Goal: Information Seeking & Learning: Learn about a topic

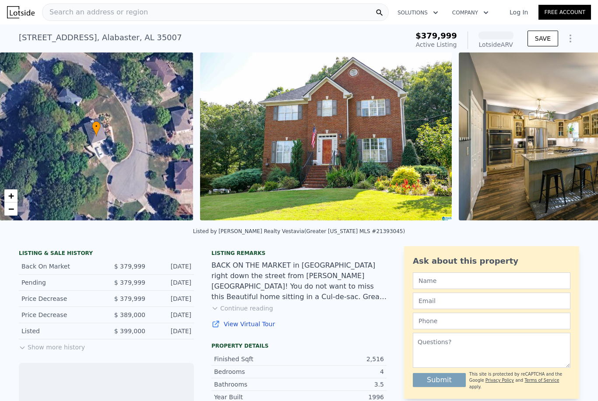
scroll to position [0, 4]
click at [210, 30] on div "[STREET_ADDRESS] Active at $379,999 (~ARV )" at bounding box center [212, 40] width 386 height 25
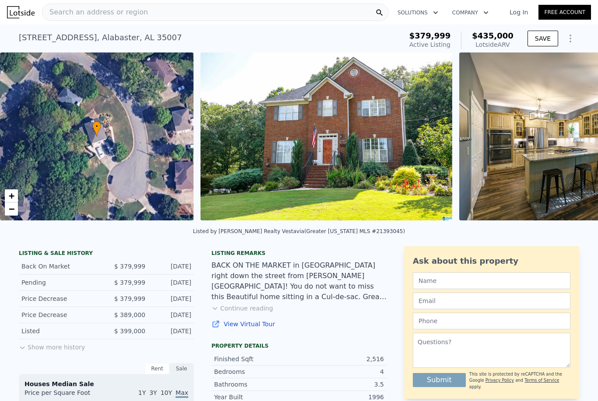
click at [66, 21] on div "Search an address or region" at bounding box center [215, 13] width 347 height 18
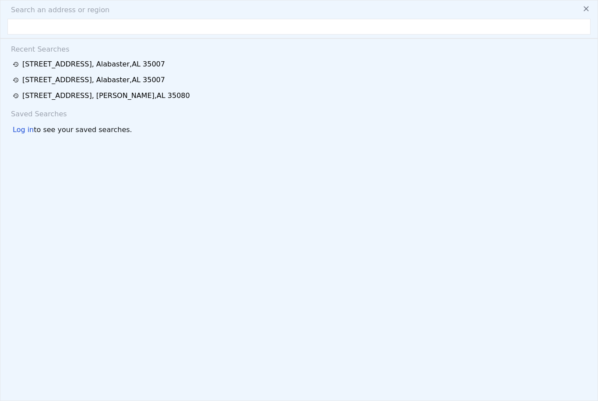
click at [85, 32] on input "text" at bounding box center [298, 27] width 583 height 16
type input "[STREET_ADDRESS][PERSON_NAME][PERSON_NAME]"
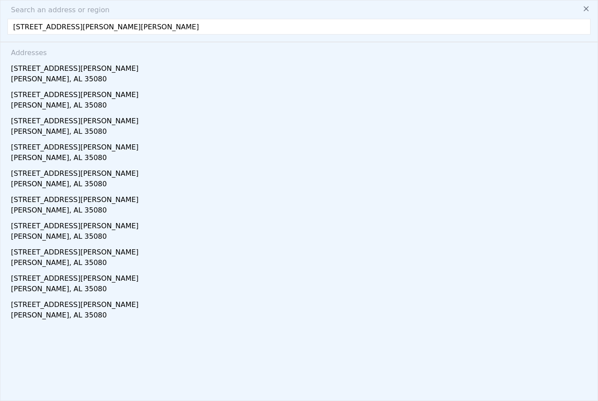
click at [70, 70] on div "[STREET_ADDRESS][PERSON_NAME]" at bounding box center [301, 67] width 580 height 14
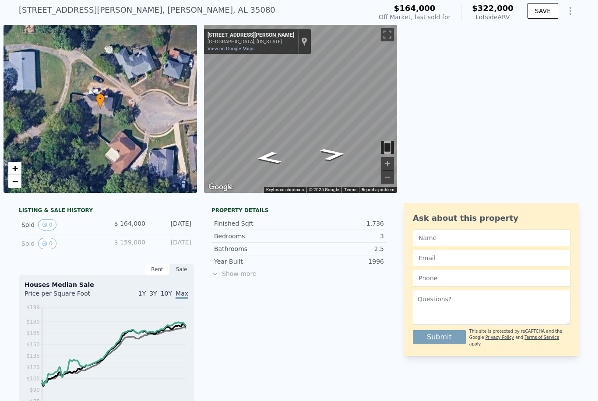
scroll to position [39, 0]
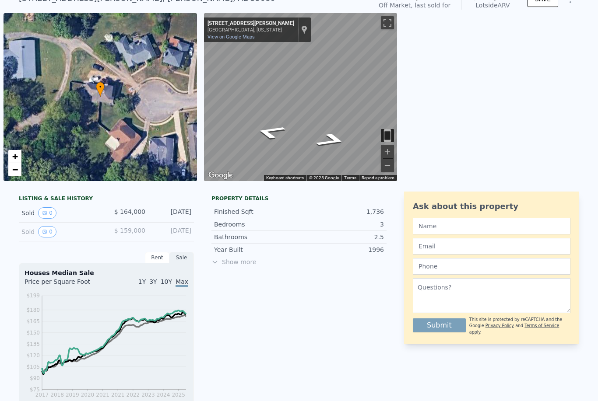
click at [329, 145] on icon "Go Northwest, Chadwick Cir" at bounding box center [331, 140] width 56 height 21
click at [387, 22] on button "Toggle fullscreen view" at bounding box center [387, 22] width 13 height 13
click at [384, 26] on button "Toggle fullscreen view" at bounding box center [387, 22] width 13 height 13
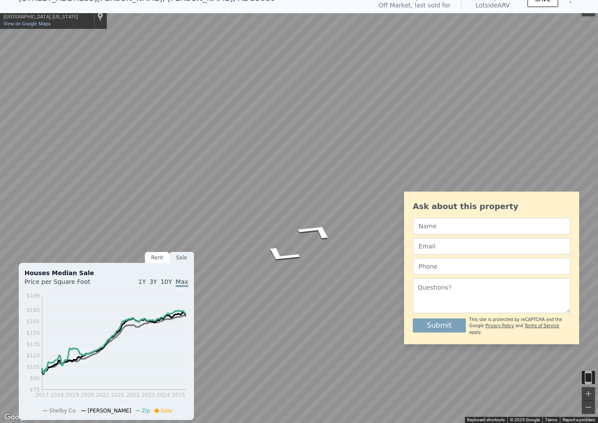
click at [313, 226] on icon "Go Northwest, Chadwick Cir" at bounding box center [316, 231] width 65 height 27
click at [310, 226] on icon "Go Northwest, Chadwick Cir" at bounding box center [312, 230] width 64 height 25
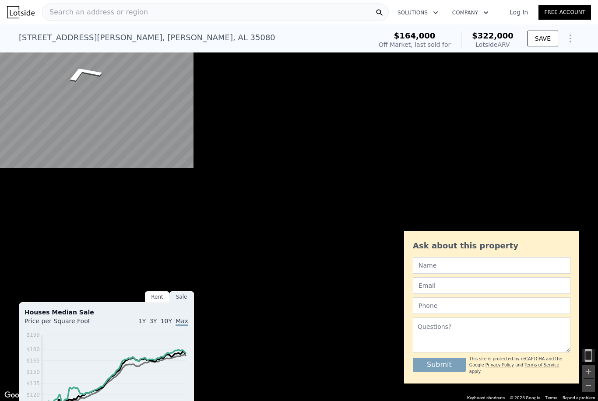
scroll to position [0, 0]
